Goal: Task Accomplishment & Management: Manage account settings

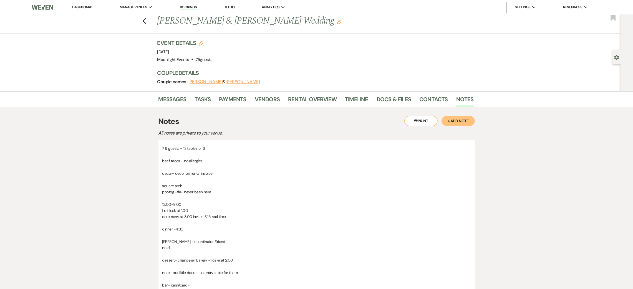
click at [150, 21] on div "Previous Wyatt Walker & Ainsley Powell's Wedding Edit Bookmark" at bounding box center [308, 23] width 623 height 19
click at [146, 21] on use "button" at bounding box center [144, 21] width 4 height 6
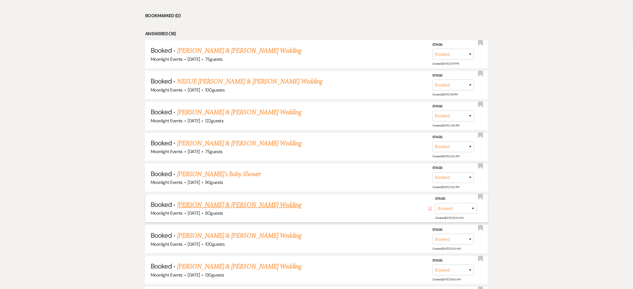
scroll to position [541, 0]
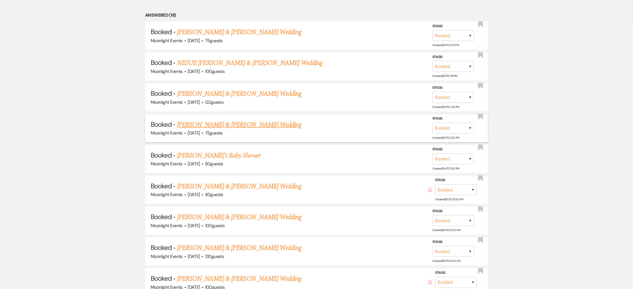
click at [202, 122] on link "[PERSON_NAME] & [PERSON_NAME] Wedding" at bounding box center [239, 125] width 124 height 10
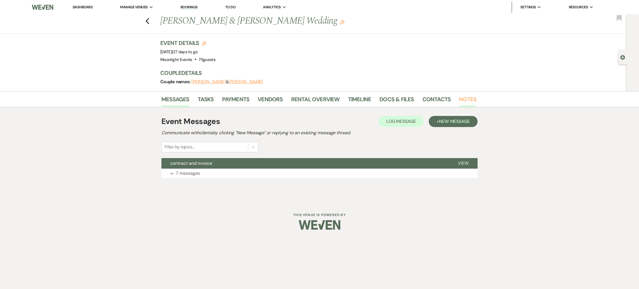
click at [466, 96] on link "Notes" at bounding box center [467, 101] width 17 height 12
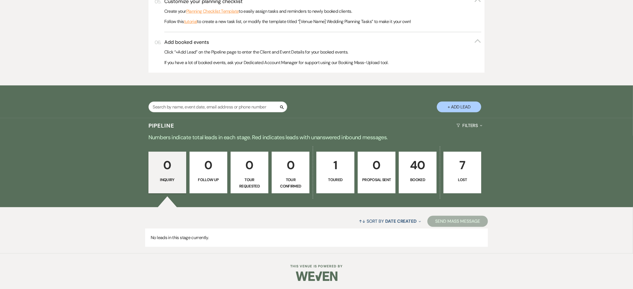
click at [423, 164] on p "40" at bounding box center [417, 165] width 31 height 19
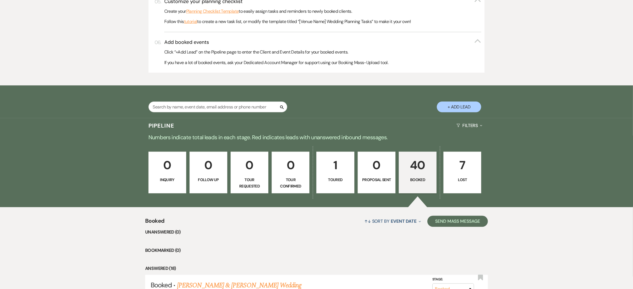
scroll to position [496, 0]
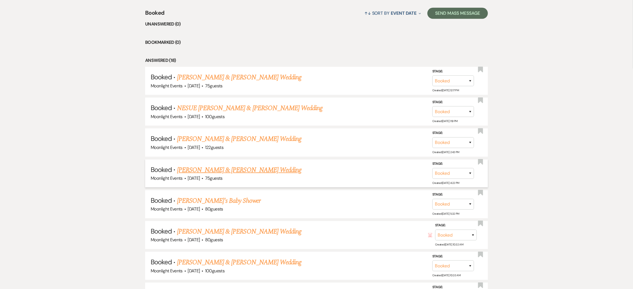
click at [222, 175] on div "Moonlight Events · [DATE] · 75 guests" at bounding box center [317, 178] width 332 height 7
click at [224, 172] on link "[PERSON_NAME] & [PERSON_NAME] Wedding" at bounding box center [239, 170] width 124 height 10
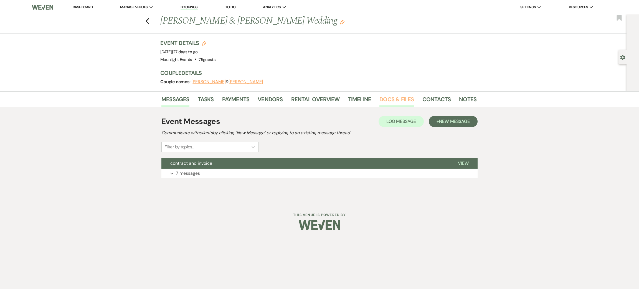
click at [400, 103] on link "Docs & Files" at bounding box center [397, 101] width 34 height 12
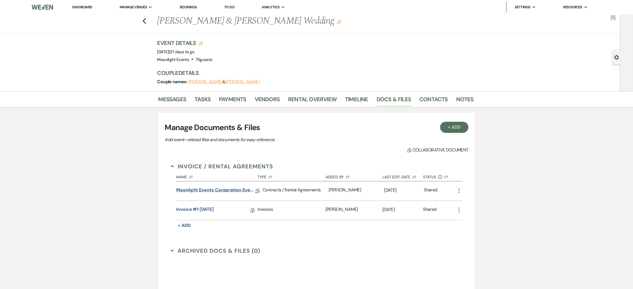
click at [210, 192] on link "Moonlight Events Corporation Event Contract 2025 final" at bounding box center [215, 191] width 79 height 9
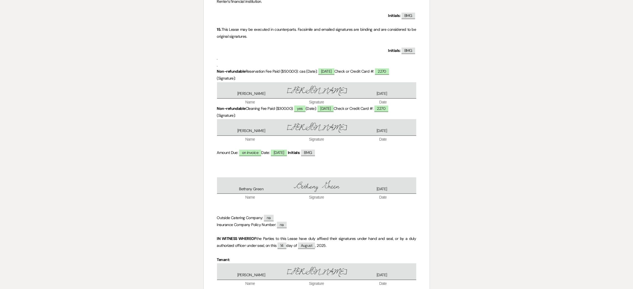
scroll to position [1891, 0]
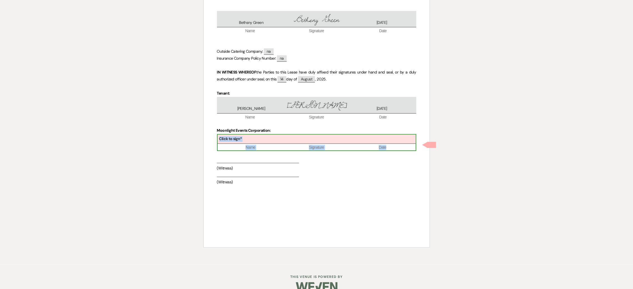
click at [262, 144] on div "Click to sign*" at bounding box center [317, 139] width 198 height 9
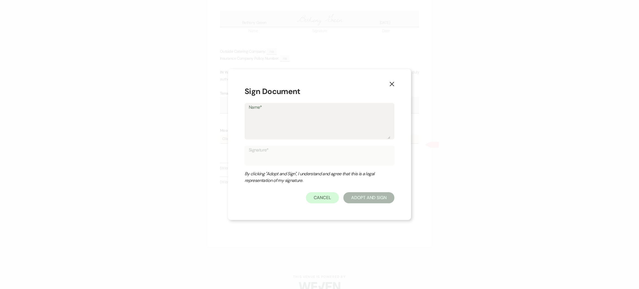
click at [304, 123] on textarea "Name*" at bounding box center [320, 125] width 142 height 28
type textarea "k"
type input "k"
type textarea "ky"
type input "ky"
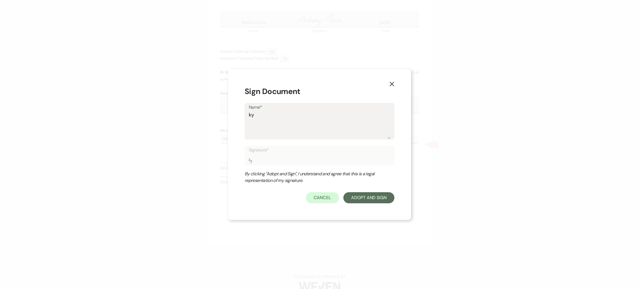
type textarea "[PERSON_NAME]"
type input "[PERSON_NAME]"
type textarea "kyla"
type input "kyla"
type textarea "kylan"
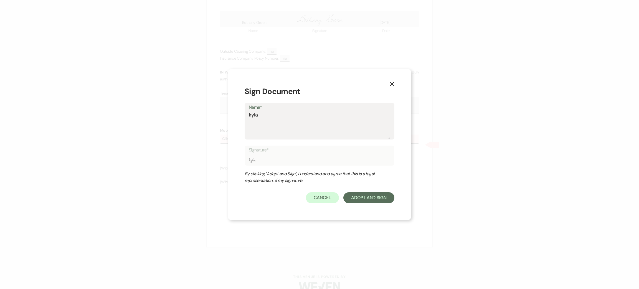
type input "kylan"
type textarea "kylan"
type input "kylan"
type textarea "kylan m"
type input "kylan m"
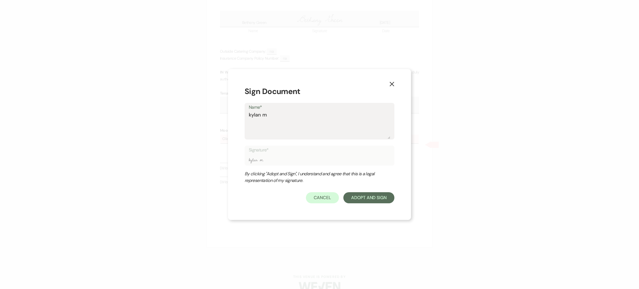
type textarea "kylan me"
type input "kylan me"
type textarea "[PERSON_NAME]"
type input "[PERSON_NAME]"
type textarea "[PERSON_NAME]"
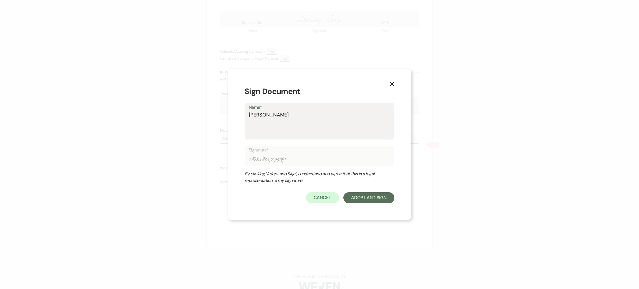
type input "[PERSON_NAME]"
type textarea "[PERSON_NAME]"
type input "[PERSON_NAME]"
type textarea "[PERSON_NAME]"
click at [357, 205] on div "X Sign Document Name* [PERSON_NAME] Signature* [PERSON_NAME] By clicking "Adopt…" at bounding box center [319, 144] width 183 height 151
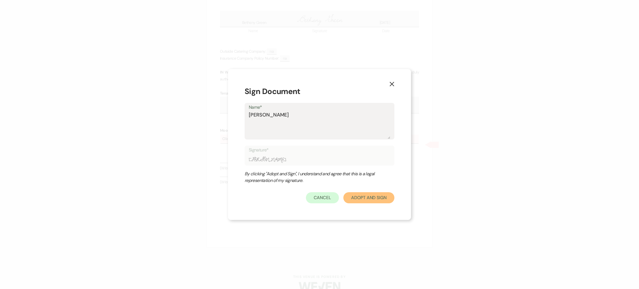
click at [358, 200] on button "Adopt And Sign" at bounding box center [369, 197] width 51 height 11
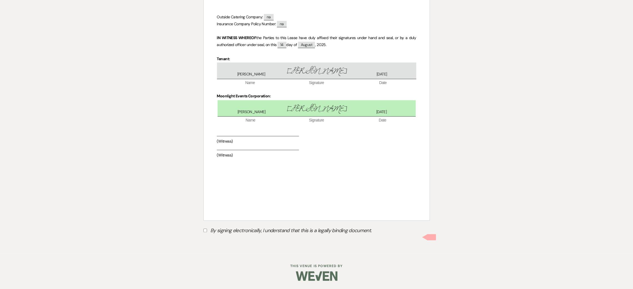
scroll to position [1933, 0]
click at [210, 233] on label "By signing electronically, I understand that this is a legally binding document." at bounding box center [316, 231] width 226 height 11
click at [207, 232] on input "By signing electronically, I understand that this is a legally binding document." at bounding box center [205, 231] width 4 height 4
checkbox input "true"
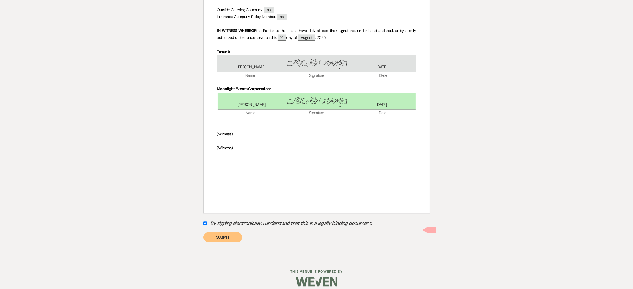
click at [215, 242] on button "Submit" at bounding box center [222, 237] width 39 height 10
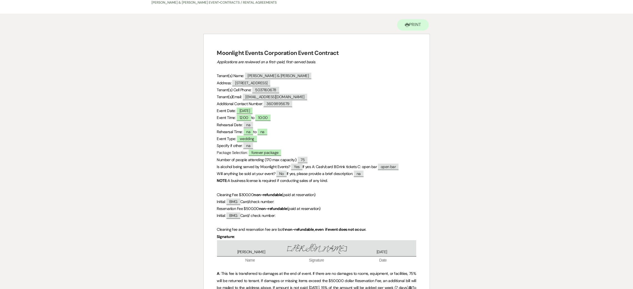
scroll to position [0, 0]
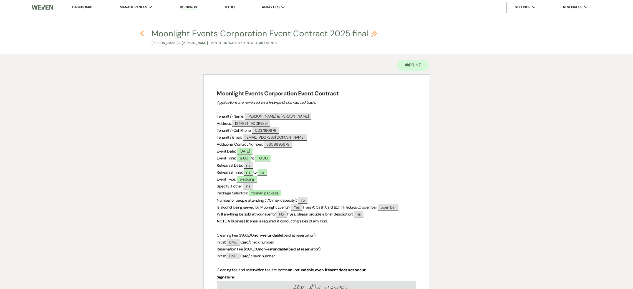
click at [143, 35] on icon "Previous" at bounding box center [142, 33] width 4 height 7
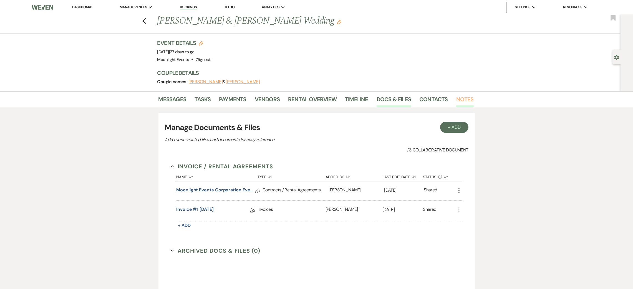
click at [466, 98] on link "Notes" at bounding box center [464, 101] width 17 height 12
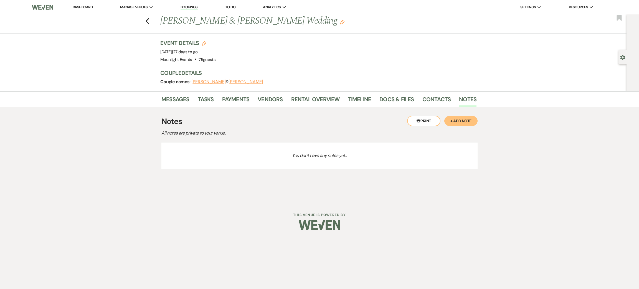
click at [463, 121] on button "+ Add Note" at bounding box center [461, 121] width 33 height 10
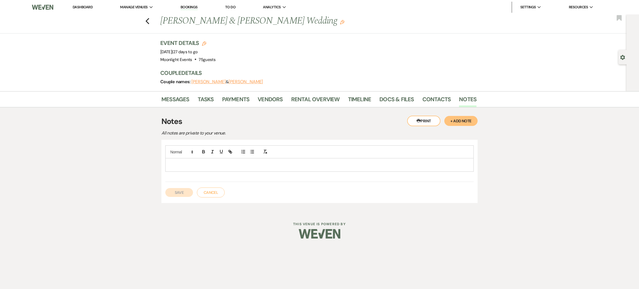
click at [198, 167] on p at bounding box center [320, 165] width 300 height 6
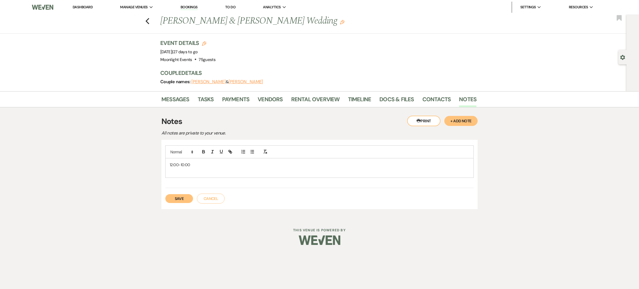
click at [304, 93] on div "Messages Tasks Payments Vendors Rental Overview Timeline Docs & Files Contacts …" at bounding box center [319, 99] width 639 height 16
click at [304, 98] on link "Rental Overview" at bounding box center [315, 101] width 49 height 12
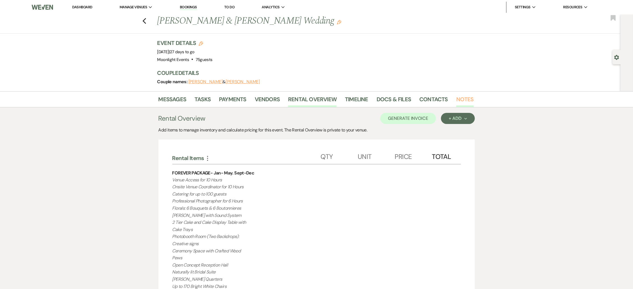
click at [463, 100] on link "Notes" at bounding box center [464, 101] width 17 height 12
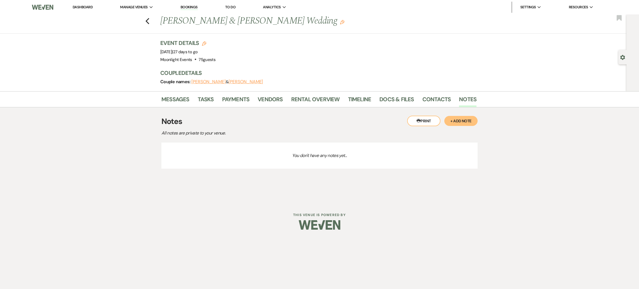
click at [463, 119] on button "+ Add Note" at bounding box center [461, 121] width 33 height 10
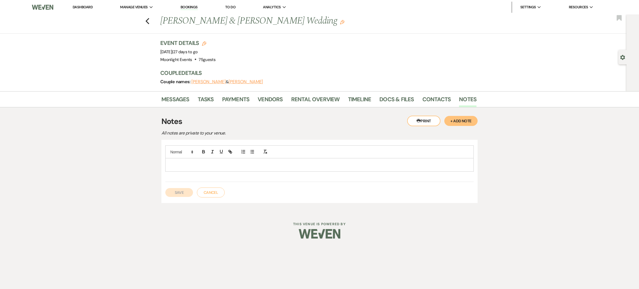
click at [224, 169] on div at bounding box center [320, 164] width 308 height 13
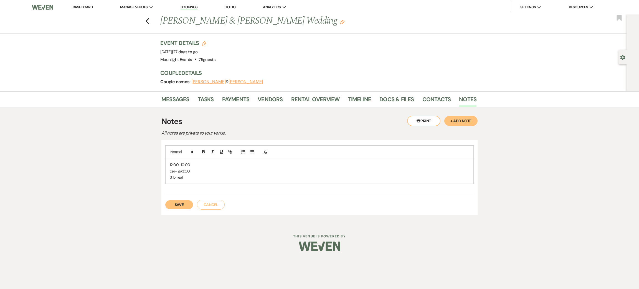
click at [176, 171] on p "cer- @3:00" at bounding box center [320, 171] width 300 height 6
click at [194, 171] on p "ceremony- @3:00" at bounding box center [320, 171] width 300 height 6
click at [193, 178] on p "3:15 real" at bounding box center [320, 177] width 300 height 6
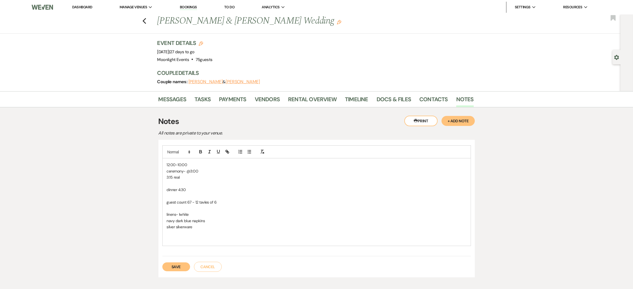
click at [182, 211] on p "linens- lwhite" at bounding box center [317, 214] width 300 height 6
click at [200, 231] on p at bounding box center [317, 233] width 300 height 6
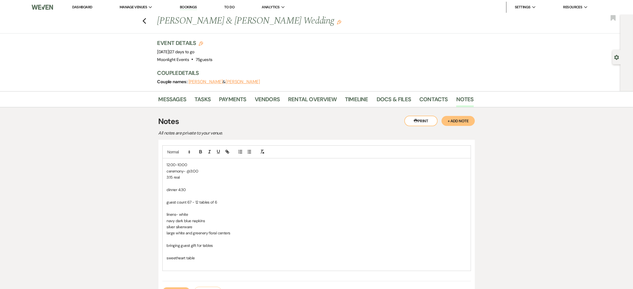
click at [223, 262] on p at bounding box center [317, 264] width 300 height 6
click at [244, 256] on p "sweetheart table - in front of window" at bounding box center [317, 258] width 300 height 6
click at [186, 282] on p at bounding box center [317, 283] width 300 height 6
click at [184, 274] on p at bounding box center [317, 277] width 300 height 6
click at [200, 190] on p "dinner 4:30" at bounding box center [317, 190] width 300 height 6
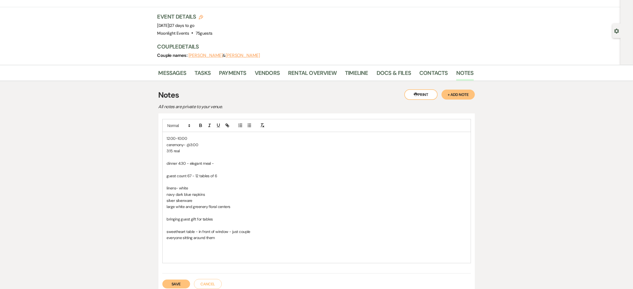
scroll to position [76, 0]
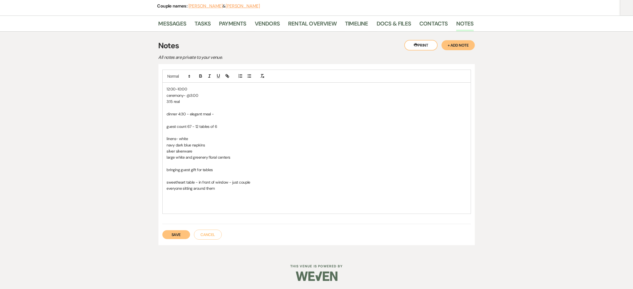
click at [168, 235] on button "Save" at bounding box center [176, 234] width 28 height 9
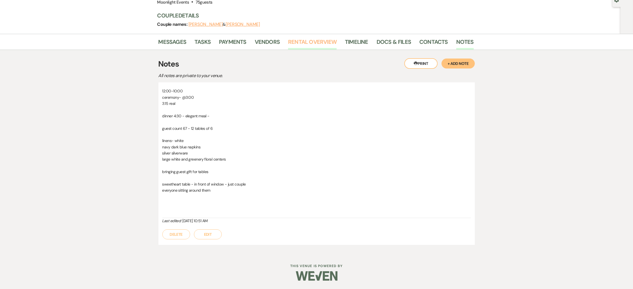
click at [305, 39] on link "Rental Overview" at bounding box center [312, 43] width 49 height 12
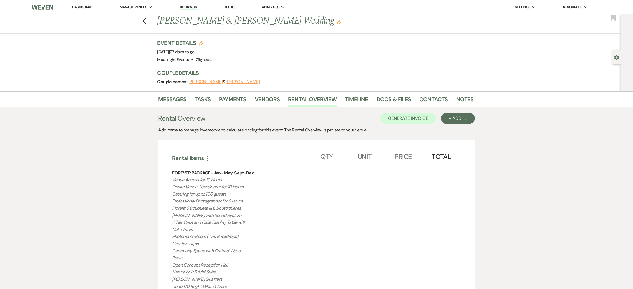
click at [451, 99] on li "Contacts" at bounding box center [437, 100] width 37 height 13
click at [458, 96] on link "Notes" at bounding box center [464, 101] width 17 height 12
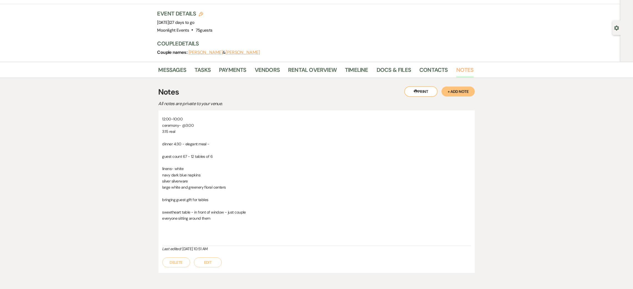
scroll to position [57, 0]
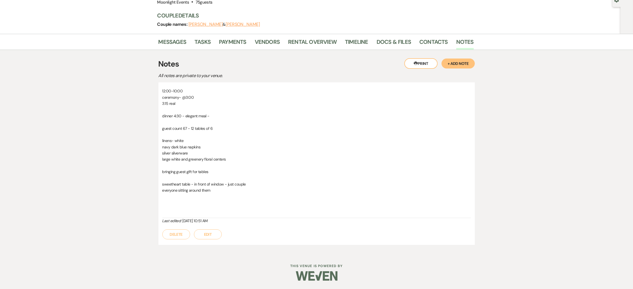
click at [218, 238] on button "Edit" at bounding box center [208, 234] width 28 height 10
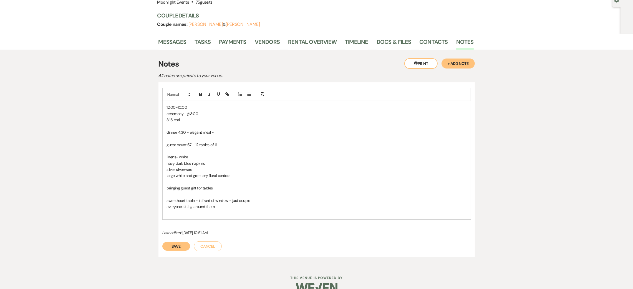
click at [226, 134] on p "dinner 4:30 - elegant meal -" at bounding box center [317, 132] width 300 height 6
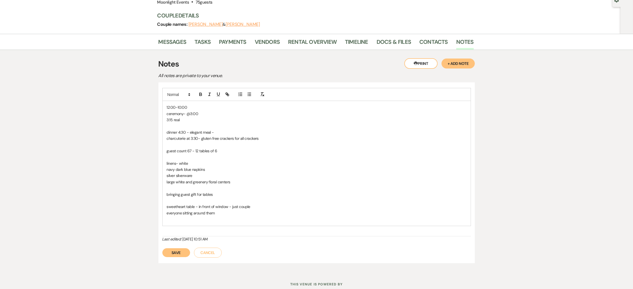
click at [268, 139] on p "charcuterie at 3:30- gluten free crackers for all crackers" at bounding box center [317, 138] width 300 height 6
click at [199, 222] on p at bounding box center [317, 219] width 300 height 6
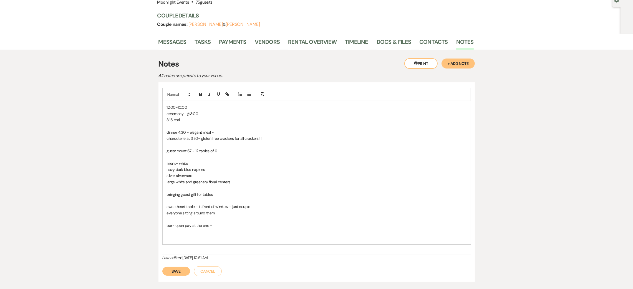
click at [181, 270] on button "Save" at bounding box center [176, 271] width 28 height 9
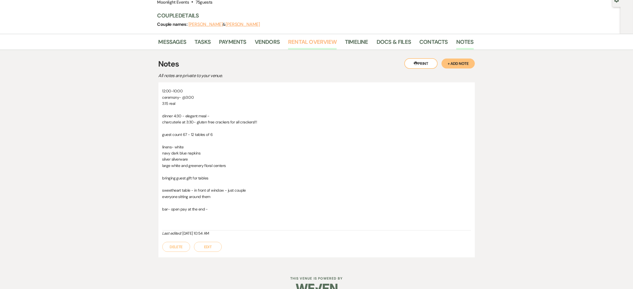
click at [314, 43] on link "Rental Overview" at bounding box center [312, 43] width 49 height 12
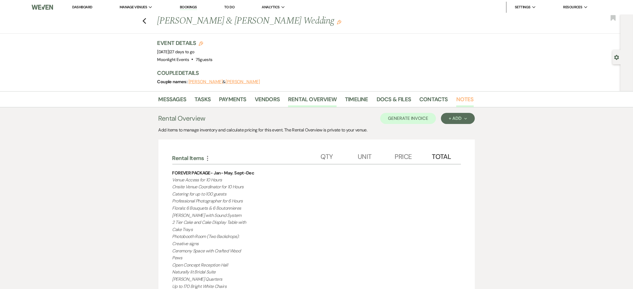
click at [461, 98] on link "Notes" at bounding box center [464, 101] width 17 height 12
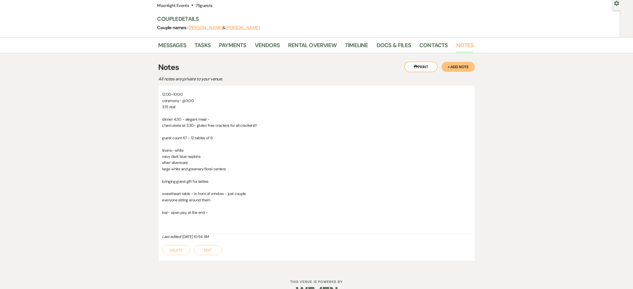
scroll to position [70, 0]
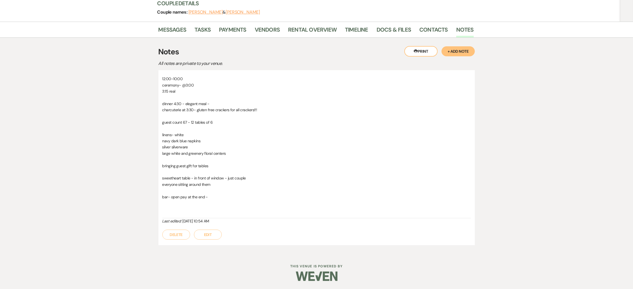
click at [211, 233] on button "Edit" at bounding box center [208, 235] width 28 height 10
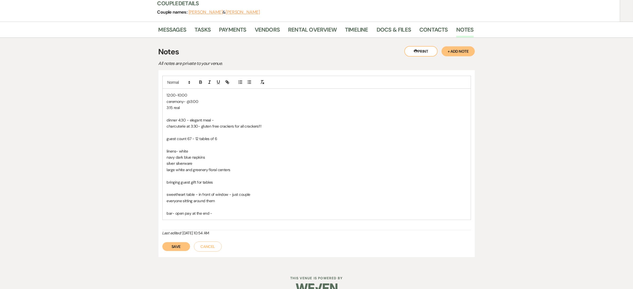
click at [222, 215] on p "bar- open pay at the end -" at bounding box center [317, 213] width 300 height 6
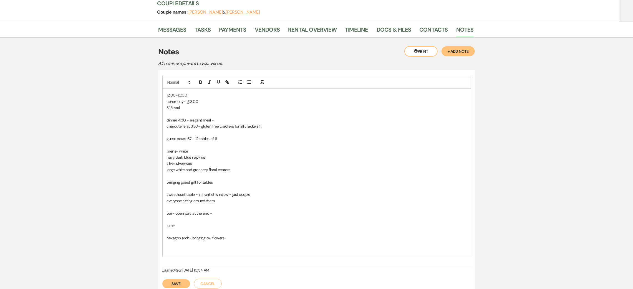
click at [249, 238] on p "hexagon arch- bringing ow flowers-" at bounding box center [317, 238] width 300 height 6
click at [190, 255] on p at bounding box center [317, 257] width 300 height 6
click at [188, 252] on p at bounding box center [317, 251] width 300 height 6
click at [256, 255] on p at bounding box center [317, 257] width 300 height 6
click at [239, 241] on p "hexagon arch- bringing ow flowers-" at bounding box center [317, 238] width 300 height 6
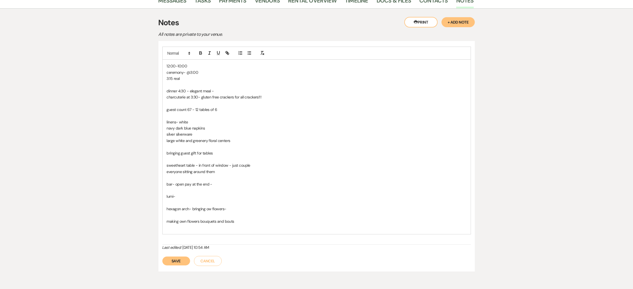
scroll to position [111, 0]
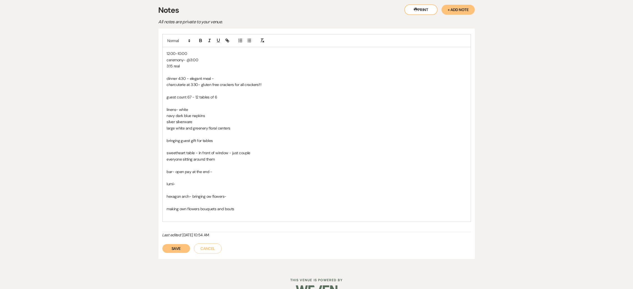
click at [221, 216] on p at bounding box center [317, 215] width 300 height 6
click at [247, 210] on p "making own flowers bouquets and bouts" at bounding box center [317, 209] width 300 height 6
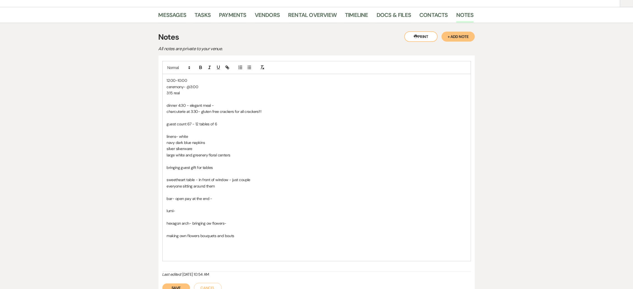
scroll to position [70, 0]
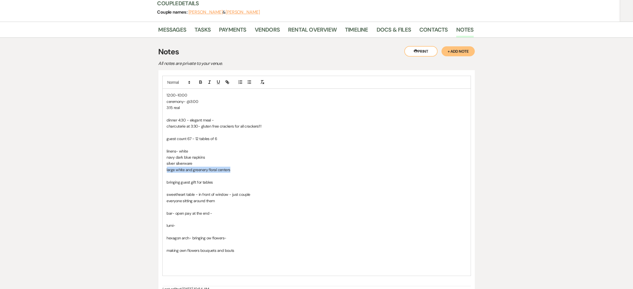
drag, startPoint x: 238, startPoint y: 168, endPoint x: 163, endPoint y: 169, distance: 75.8
click at [163, 169] on div "12:00-10:00 ceremony- @3:00 3:15 real dinner 4:30 - elegant meal - charcuterie …" at bounding box center [317, 182] width 308 height 187
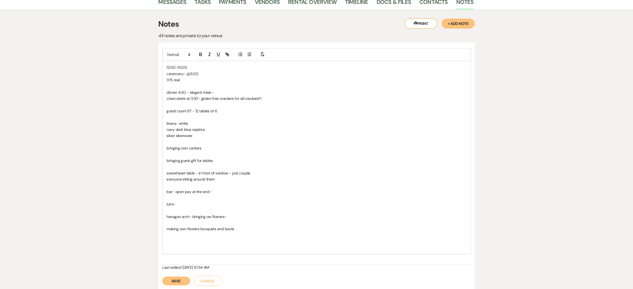
scroll to position [111, 0]
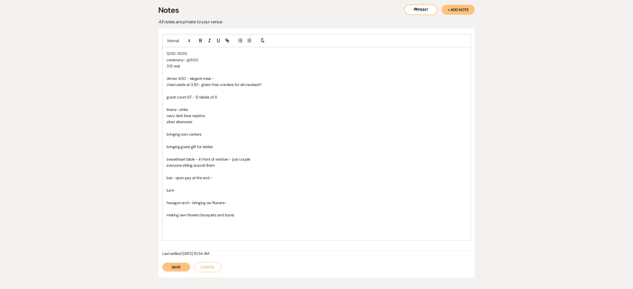
click at [206, 228] on p at bounding box center [317, 227] width 300 height 6
click at [184, 265] on button "Save" at bounding box center [176, 267] width 28 height 9
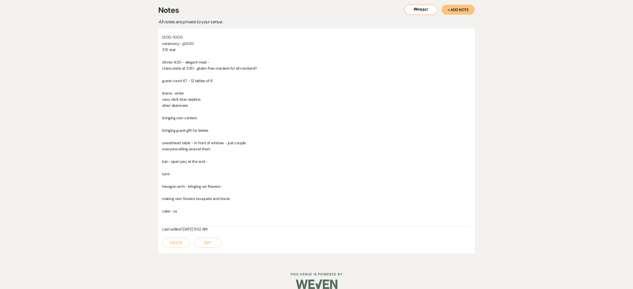
click at [186, 110] on p at bounding box center [316, 112] width 309 height 6
click at [215, 245] on button "Edit" at bounding box center [208, 243] width 28 height 10
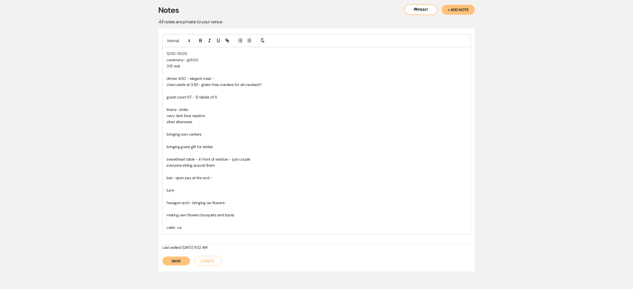
click at [183, 128] on p at bounding box center [317, 128] width 300 height 6
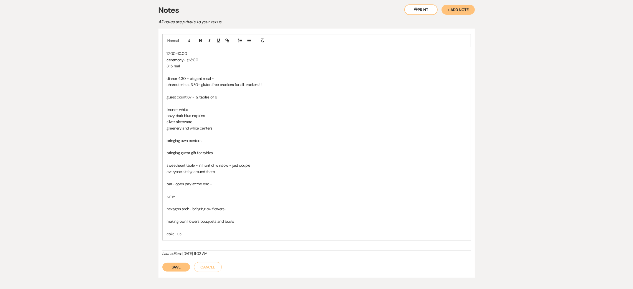
click at [167, 127] on p "greenery and white centers" at bounding box center [317, 128] width 300 height 6
click at [174, 267] on button "Save" at bounding box center [176, 267] width 28 height 9
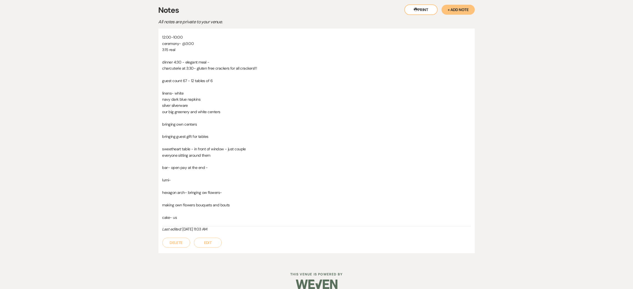
click at [196, 220] on p "cake- us" at bounding box center [316, 218] width 309 height 6
click at [208, 245] on button "Edit" at bounding box center [208, 243] width 28 height 10
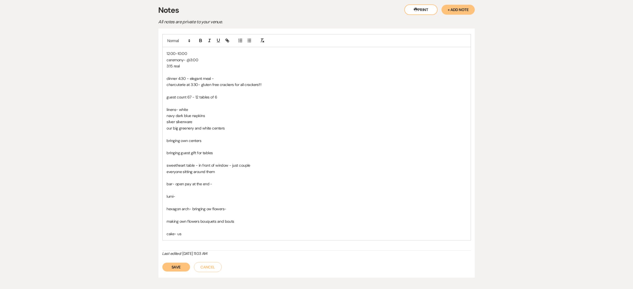
click at [202, 236] on p "cake- us" at bounding box center [317, 234] width 300 height 6
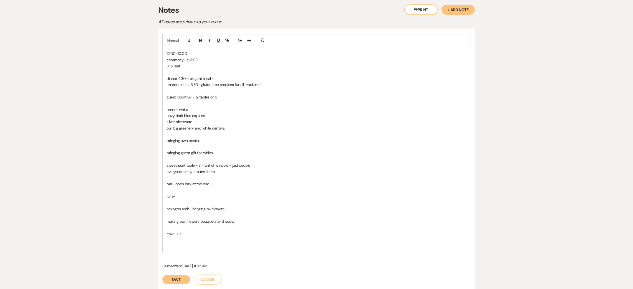
click at [171, 280] on button "Save" at bounding box center [176, 279] width 28 height 9
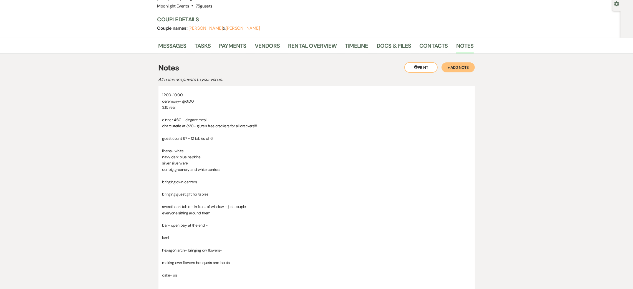
scroll to position [0, 0]
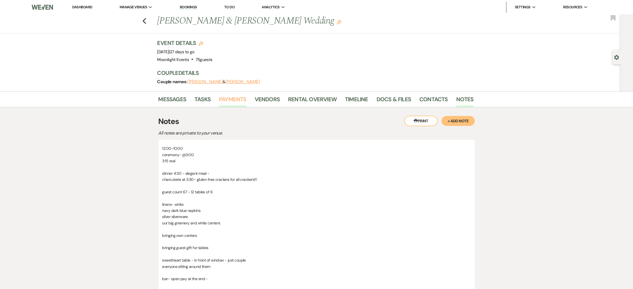
click at [229, 98] on link "Payments" at bounding box center [232, 101] width 27 height 12
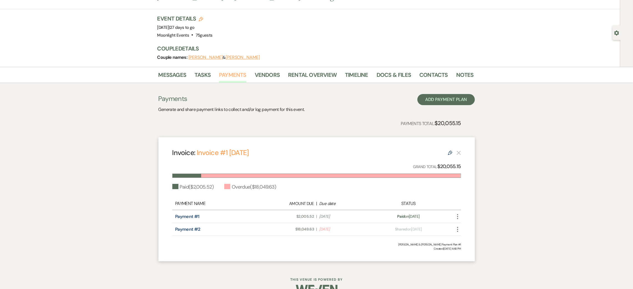
scroll to position [37, 0]
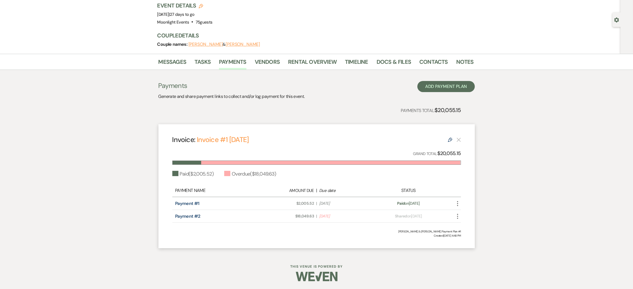
click at [458, 203] on use "button" at bounding box center [457, 203] width 1 height 5
click at [384, 220] on div "Payment #2 Amount Due: $18,049.63 | Due Date [DATE] Payment status: Shared on […" at bounding box center [316, 216] width 289 height 13
click at [456, 218] on icon "More" at bounding box center [457, 216] width 7 height 7
click at [484, 244] on button "Check [PERSON_NAME] [PERSON_NAME] as Paid" at bounding box center [482, 246] width 56 height 9
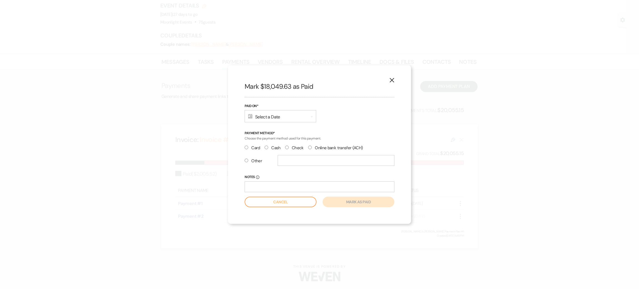
click at [274, 116] on div "Calendar Select a Date Expand" at bounding box center [281, 116] width 72 height 12
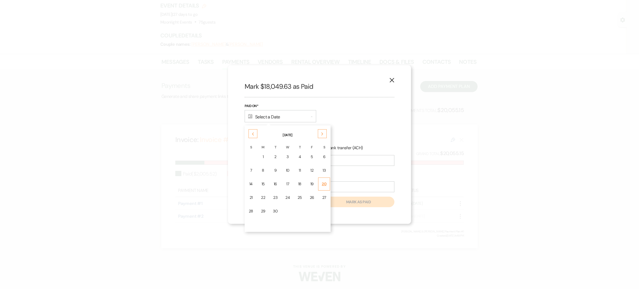
click at [323, 185] on div "20" at bounding box center [324, 184] width 5 height 6
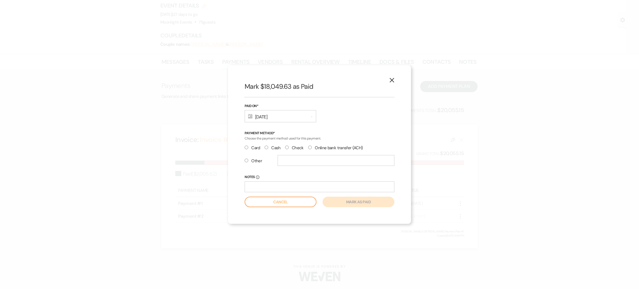
click at [302, 148] on label "Check" at bounding box center [294, 147] width 19 height 7
click at [289, 148] on input "Check" at bounding box center [287, 148] width 4 height 4
radio input "true"
click at [299, 160] on input "text" at bounding box center [336, 160] width 117 height 11
click at [284, 181] on input "Notes Info" at bounding box center [320, 186] width 150 height 11
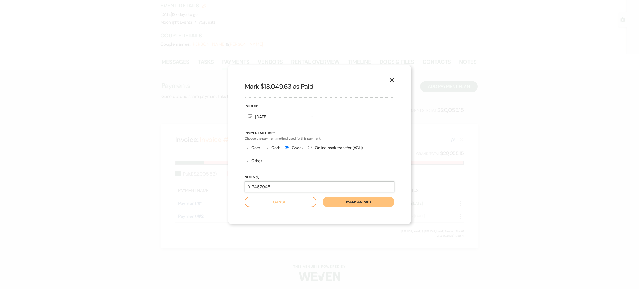
type input "# 7467948"
click at [345, 199] on button "Mark as paid" at bounding box center [359, 202] width 72 height 11
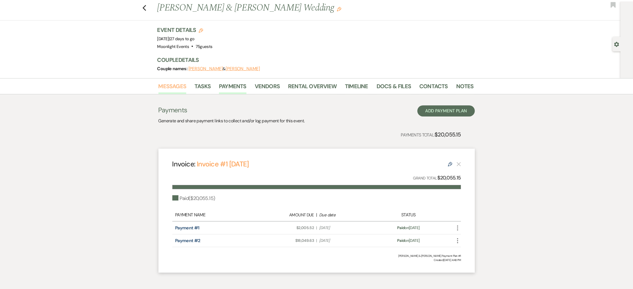
scroll to position [0, 0]
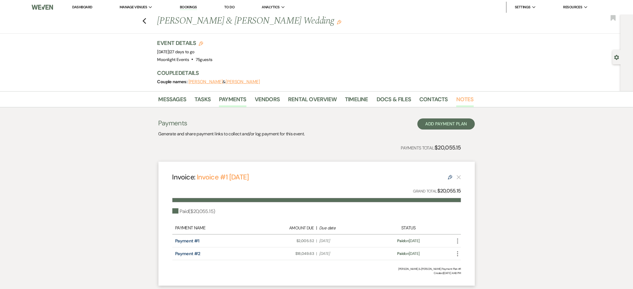
click at [461, 101] on link "Notes" at bounding box center [464, 101] width 17 height 12
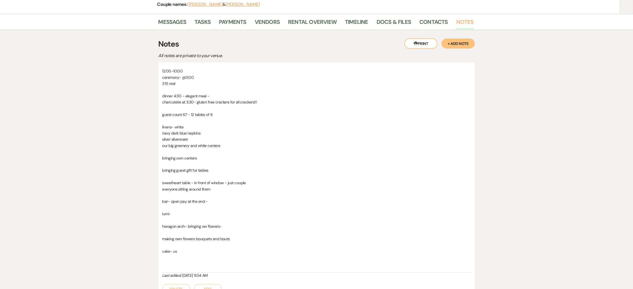
scroll to position [90, 0]
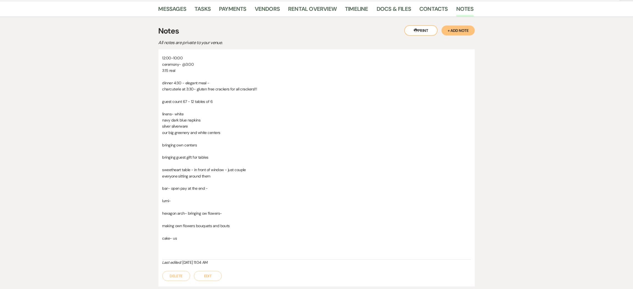
click at [212, 275] on button "Edit" at bounding box center [208, 276] width 28 height 10
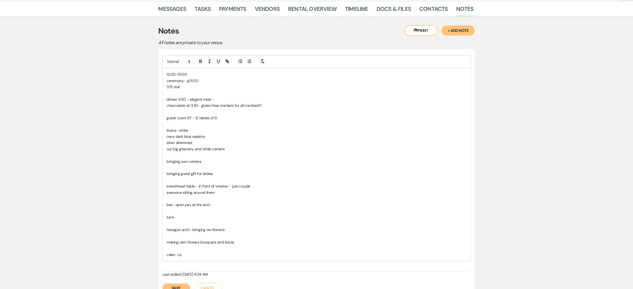
click at [194, 249] on p at bounding box center [317, 248] width 300 height 6
click at [197, 256] on p "cake- us" at bounding box center [317, 255] width 300 height 6
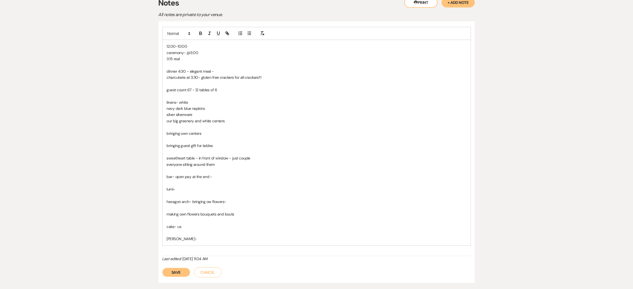
scroll to position [132, 0]
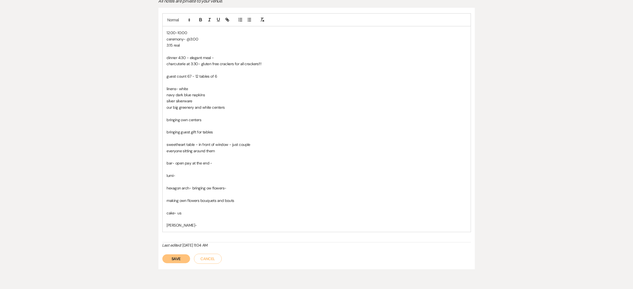
click at [183, 259] on button "Save" at bounding box center [176, 258] width 28 height 9
